Goal: Check status: Check status

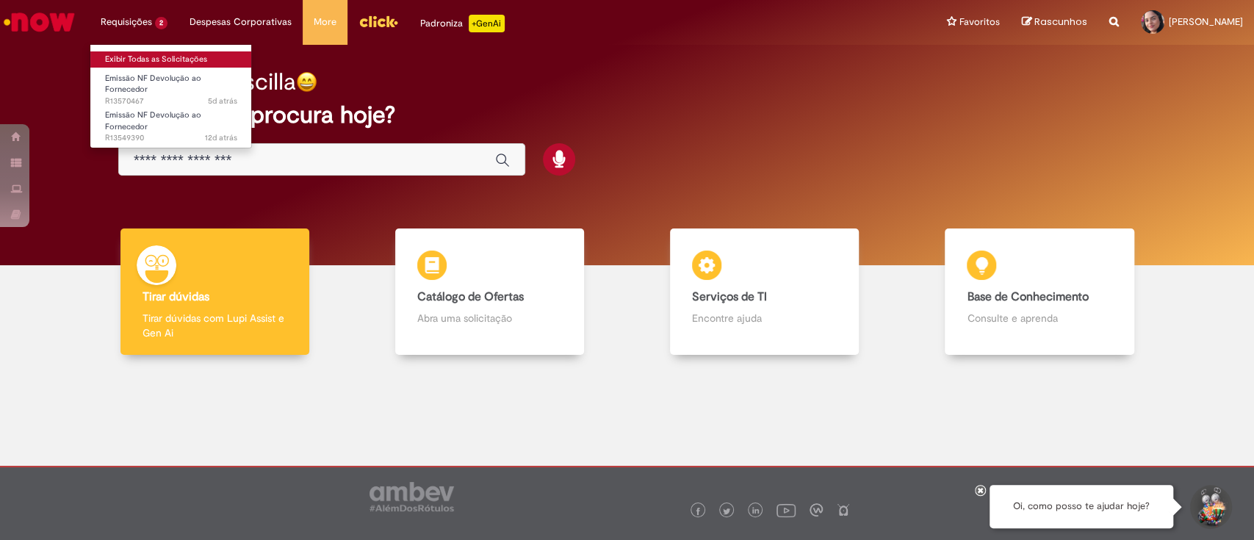
click at [135, 57] on link "Exibir Todas as Solicitações" at bounding box center [171, 59] width 162 height 16
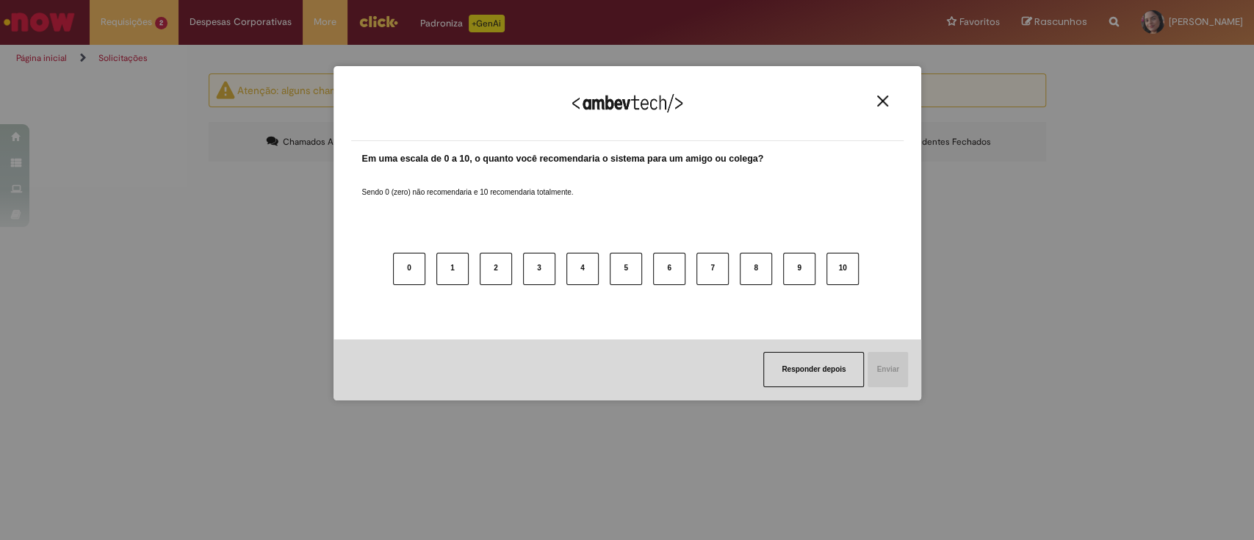
click at [872, 94] on div "Agradecemos seu feedback!" at bounding box center [627, 112] width 552 height 57
click at [879, 99] on img "Close" at bounding box center [882, 100] width 11 height 11
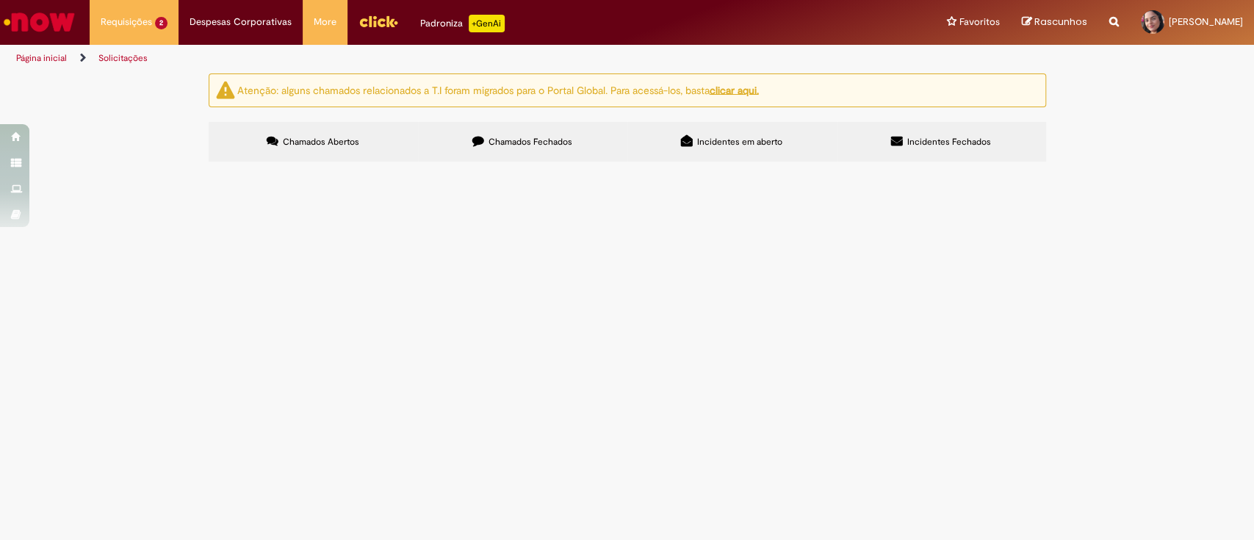
click at [0, 0] on span "Boa tarde, por favor seguir com emissão de NFD para devolução do material." at bounding box center [0, 0] width 0 height 0
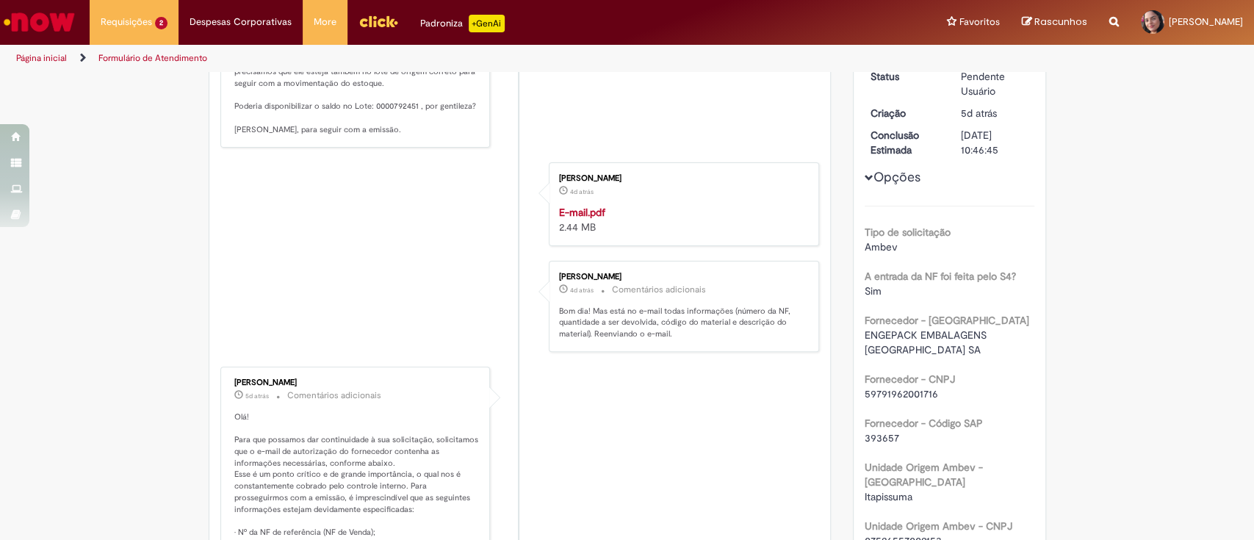
scroll to position [309, 0]
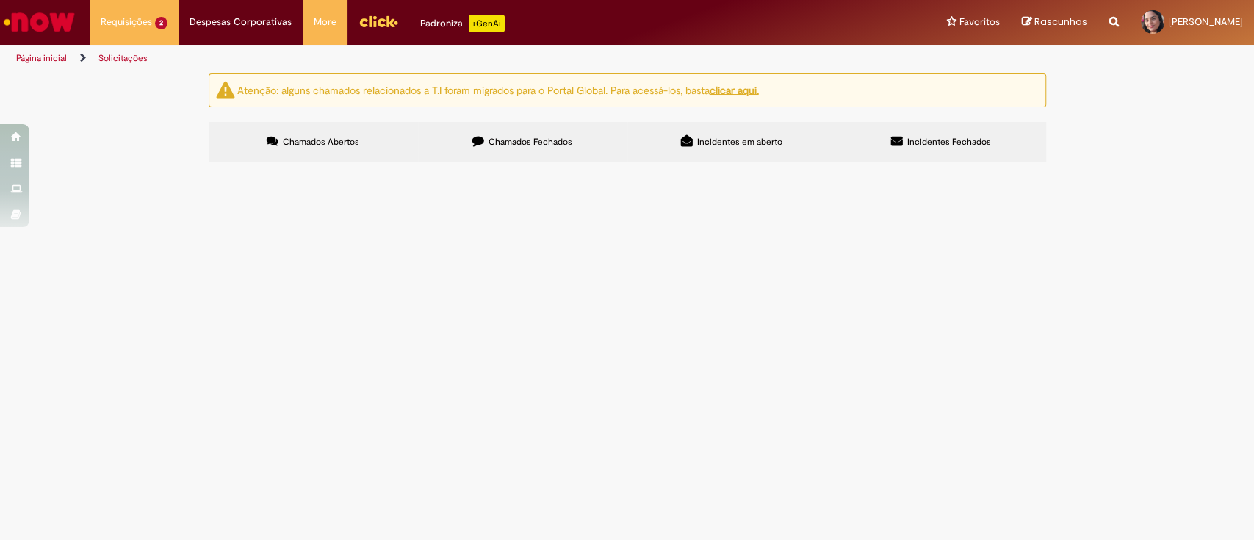
click at [506, 142] on span "Chamados Fechados" at bounding box center [530, 142] width 84 height 12
click at [0, 0] on span "Boa tarde, solicito emissão de NFD para devolução do material." at bounding box center [0, 0] width 0 height 0
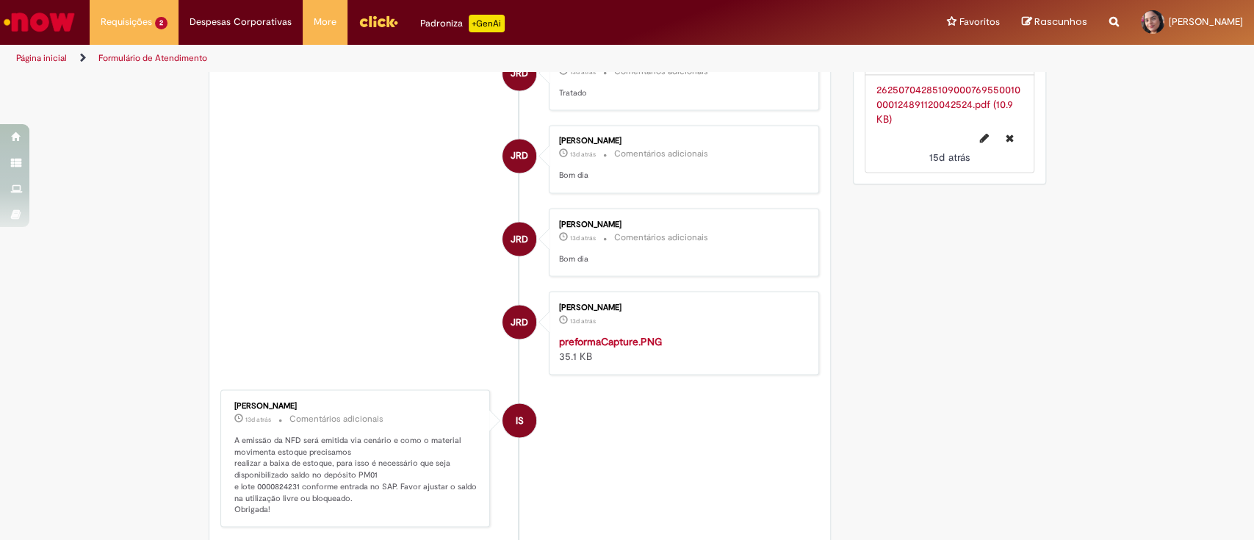
scroll to position [1860, 0]
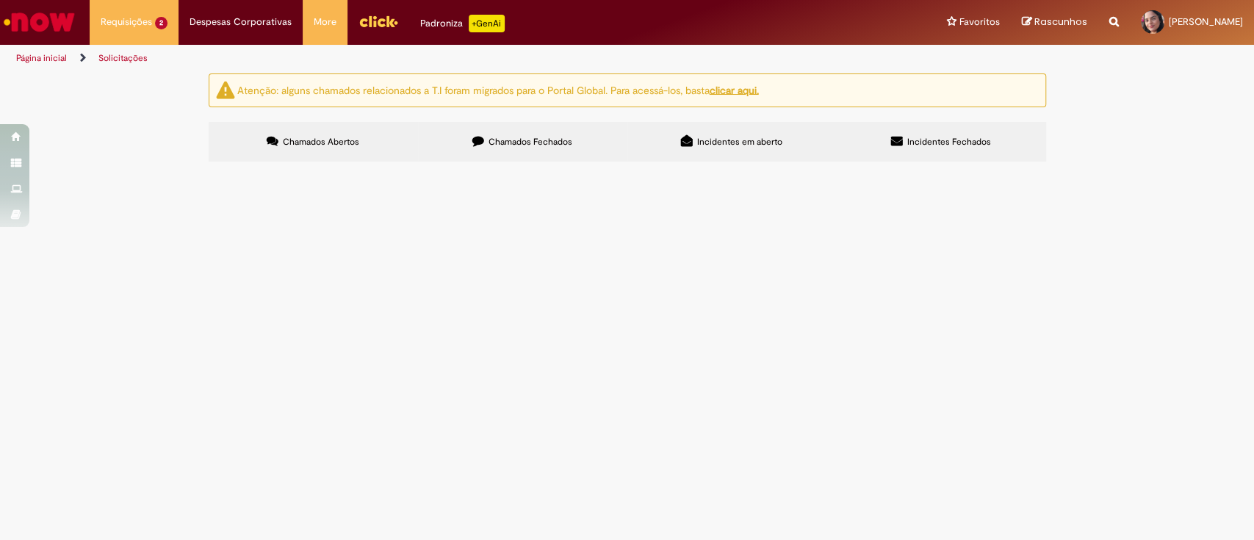
click at [517, 134] on label "Chamados Fechados" at bounding box center [522, 142] width 209 height 40
click at [0, 0] on td "Recebemos o material com divergência na quantidade da nota para o físico. Foi e…" at bounding box center [0, 0] width 0 height 0
click at [0, 0] on td "Dúvida Fiscal" at bounding box center [0, 0] width 0 height 0
click at [0, 0] on span "Recebemos o material com divergência na quantidade da nota para o físico. Foi e…" at bounding box center [0, 0] width 0 height 0
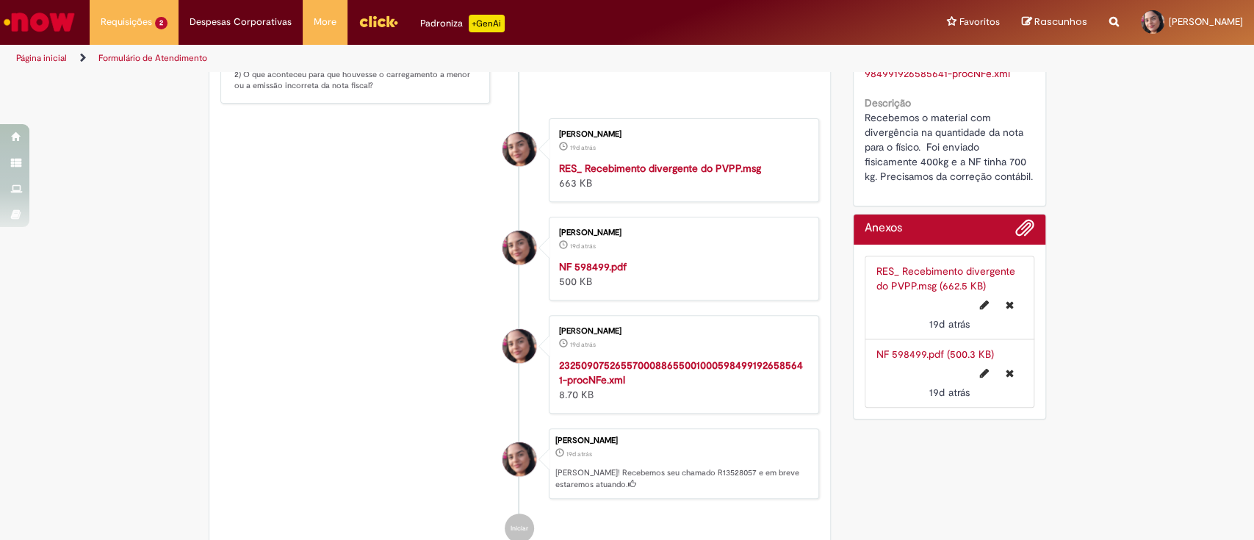
scroll to position [164, 0]
